Goal: Task Accomplishment & Management: Manage account settings

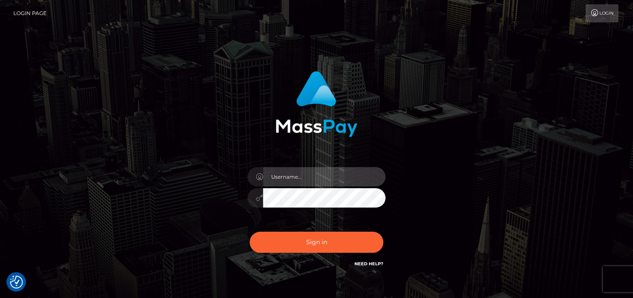
type input "denise"
click at [324, 230] on div "Sign in Need Help?" at bounding box center [316, 246] width 151 height 38
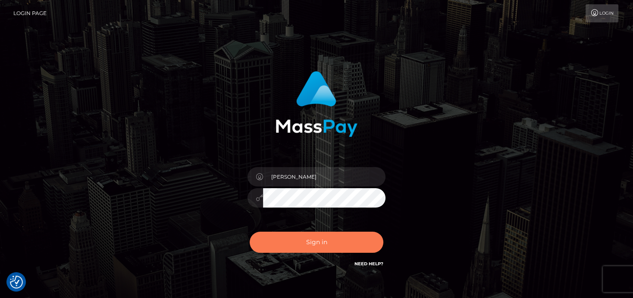
click at [323, 236] on button "Sign in" at bounding box center [316, 242] width 134 height 21
type input "[PERSON_NAME]"
click at [305, 243] on button "Sign in" at bounding box center [316, 242] width 134 height 21
click at [358, 235] on button "Sign in" at bounding box center [316, 242] width 134 height 21
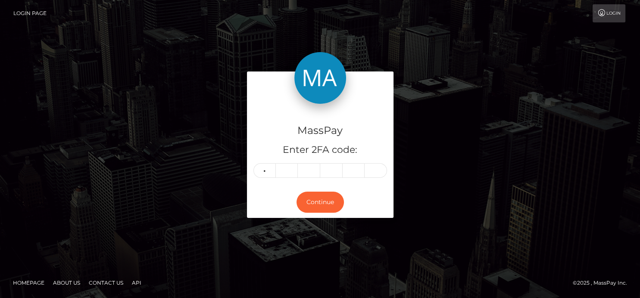
type input "2"
type input "9"
type input "7"
type input "9"
type input "2"
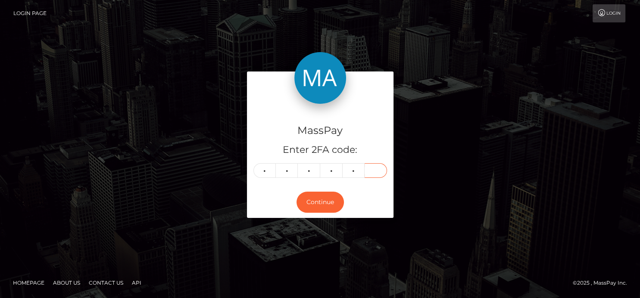
type input "9"
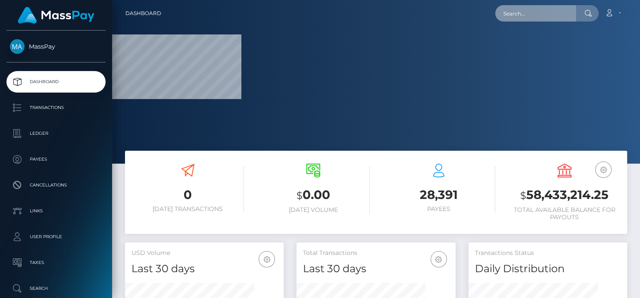
click at [552, 20] on input "text" at bounding box center [535, 13] width 81 height 16
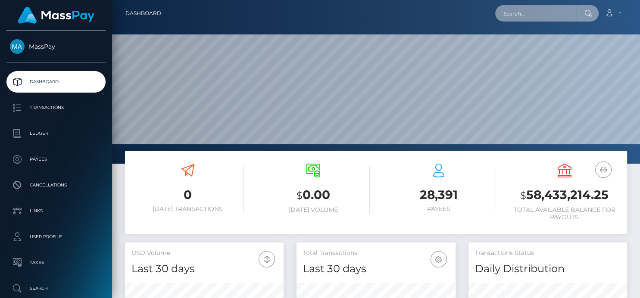
scroll to position [153, 159]
paste input "hannahjoyclayton04@gmail.com"
type input "hannahjoyclayton04@gmail.com"
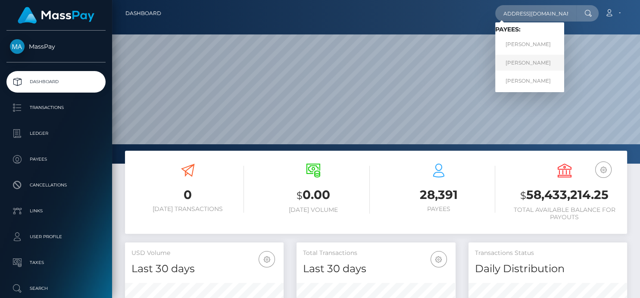
click at [524, 65] on link "HANNAH JOY CLAYTON-HAWKINS" at bounding box center [529, 63] width 69 height 16
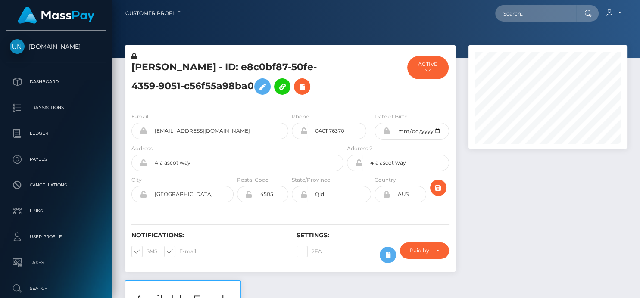
scroll to position [103, 159]
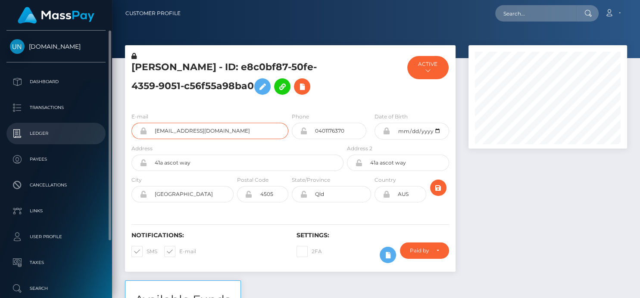
click at [87, 124] on div "Unlockt.me Dashboard Transactions Ledger Payees" at bounding box center [320, 149] width 640 height 298
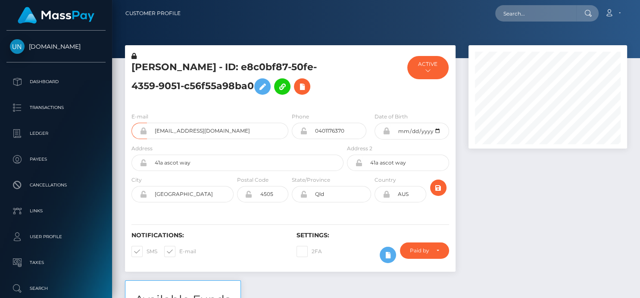
click at [496, 17] on div "Loading... Loading... Account Edit Profile Logout" at bounding box center [406, 13] width 439 height 18
click at [518, 11] on input "text" at bounding box center [535, 13] width 81 height 16
paste input "hannahjoyclayton04@gmail.com"
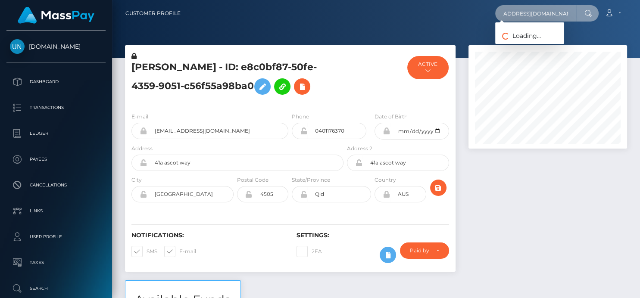
type input "hannahjoyclayton04@gmail.com"
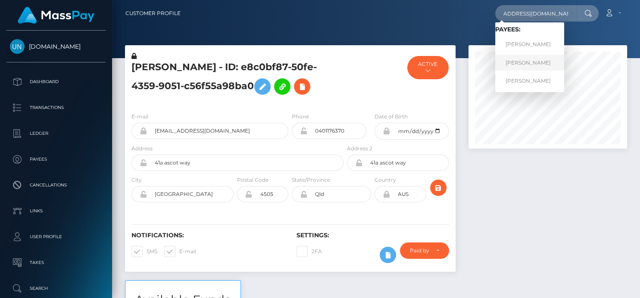
scroll to position [0, 0]
click at [509, 60] on link "HANNAH JOY CLAYTON-HAWKINS" at bounding box center [529, 63] width 69 height 16
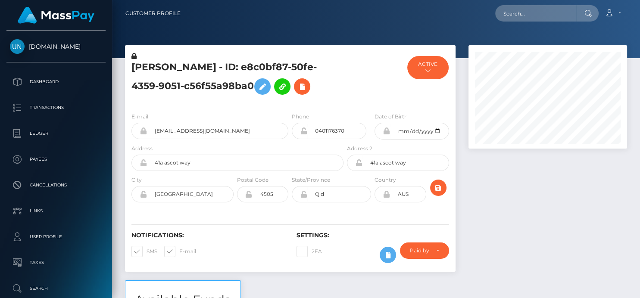
scroll to position [103, 159]
